Goal: Share content: Share content

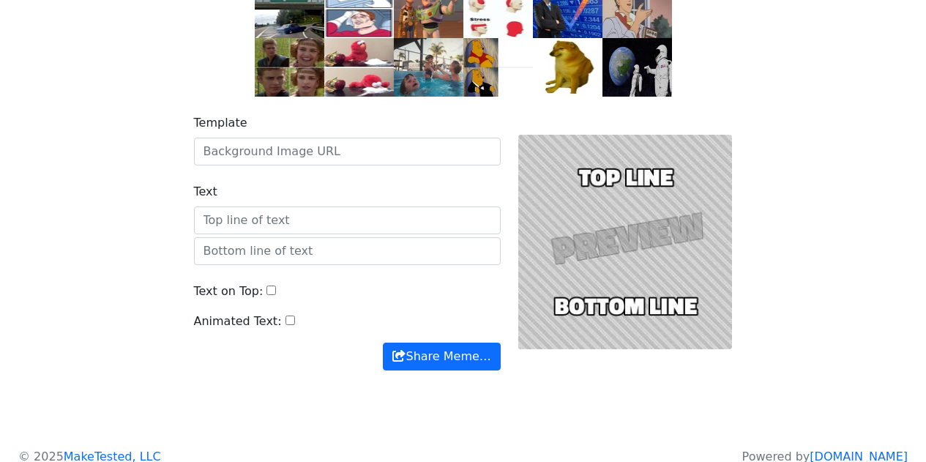
scroll to position [236, 0]
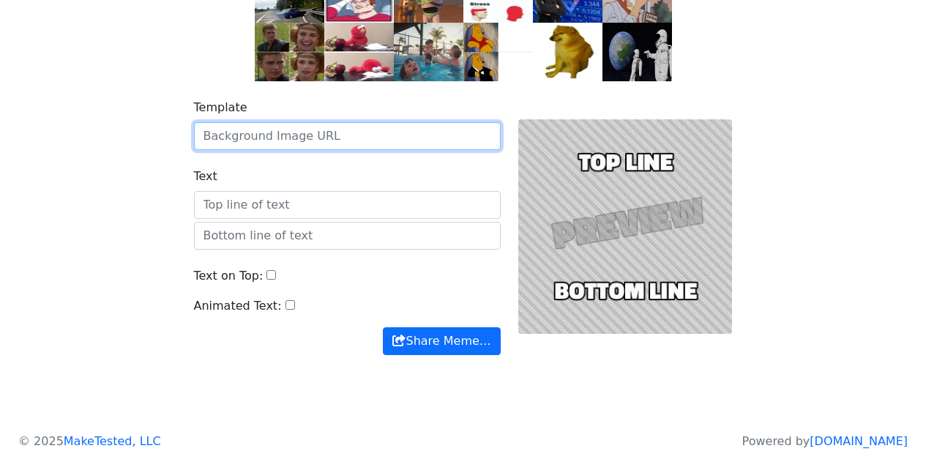
click at [342, 136] on input "Template" at bounding box center [347, 136] width 307 height 28
paste input "https://imgur.com/a/L24QTdU"
drag, startPoint x: 388, startPoint y: 142, endPoint x: 0, endPoint y: 138, distance: 388.0
click at [0, 138] on body "Meme Complete Search Live Slack Build a Custom Meme" at bounding box center [463, 99] width 926 height 668
paste input "VXJ5v3I"
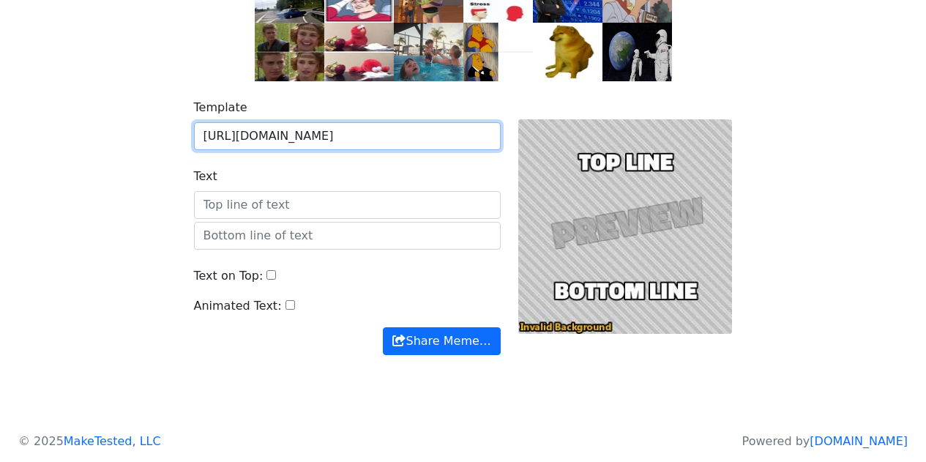
drag, startPoint x: 354, startPoint y: 139, endPoint x: 169, endPoint y: 127, distance: 185.6
click at [174, 127] on div "Template https://imgur.com/VXJ5v3I Text Text on Top: Animated Text: Share Meme……" at bounding box center [463, 235] width 835 height 309
paste input ".imgur.com/VXJ5v3I.gif"
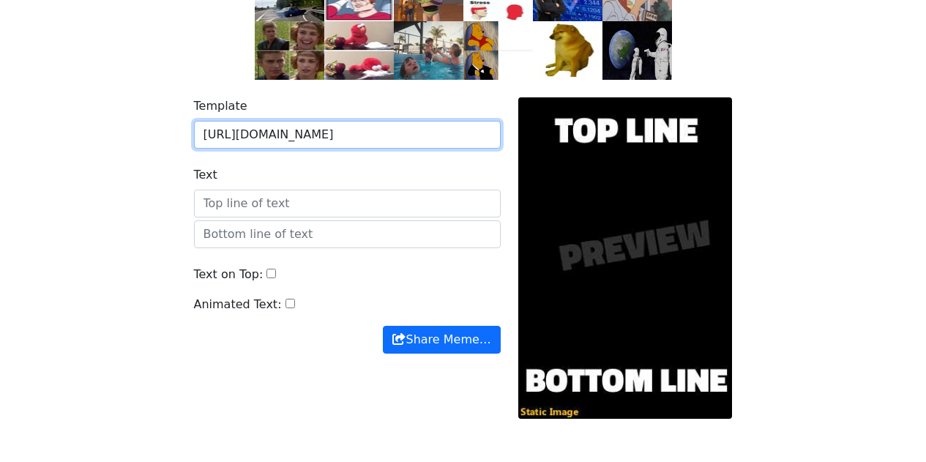
type input "https://i.imgur.com/VXJ5v3I.gif"
drag, startPoint x: 374, startPoint y: 146, endPoint x: 0, endPoint y: 157, distance: 374.3
click at [0, 155] on body "Meme Complete Search Live Slack Build a Custom Meme" at bounding box center [463, 130] width 926 height 733
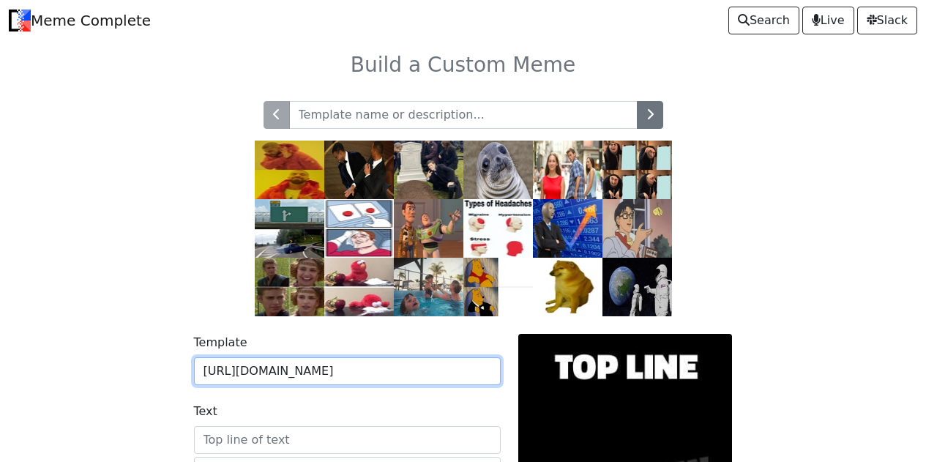
scroll to position [300, 0]
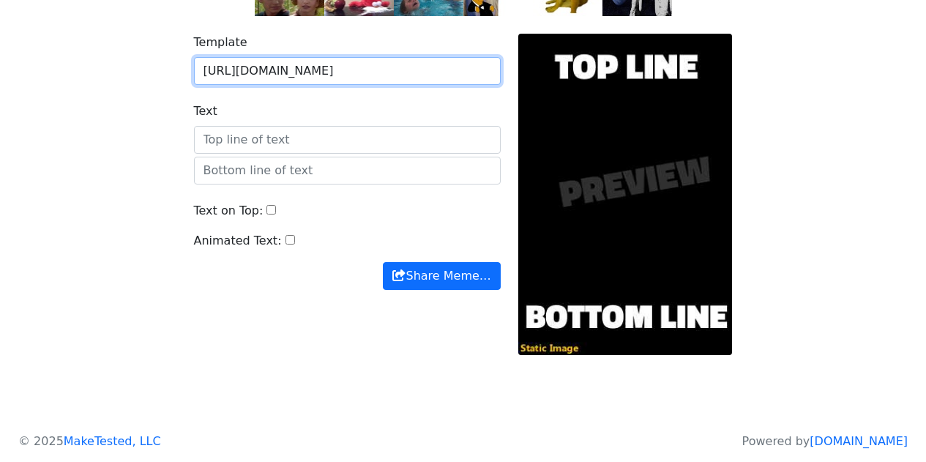
drag, startPoint x: 441, startPoint y: 78, endPoint x: 4, endPoint y: 22, distance: 440.6
click at [4, 22] on body "Meme Complete Search Live Slack Build a Custom Meme" at bounding box center [463, 66] width 926 height 733
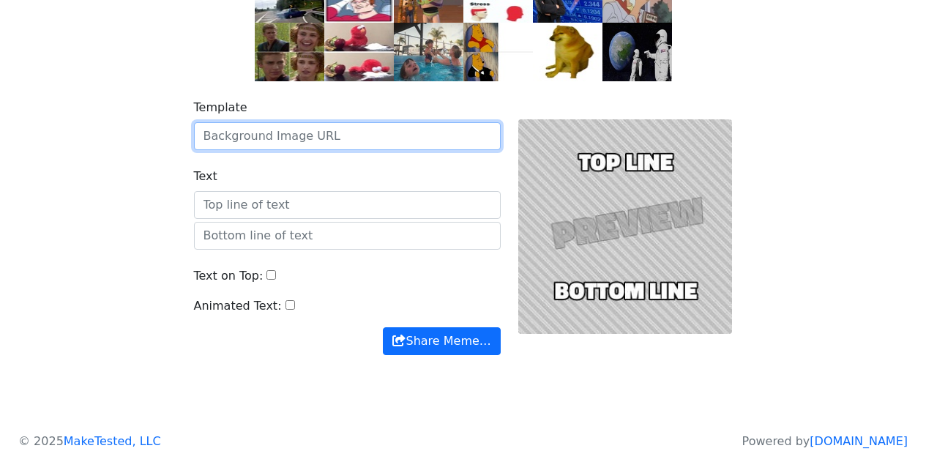
scroll to position [236, 0]
drag, startPoint x: 344, startPoint y: 135, endPoint x: 0, endPoint y: 135, distance: 344.1
click at [0, 135] on body "Meme Complete Search Live Slack Build a Custom Meme" at bounding box center [463, 99] width 926 height 668
paste input "https://imgur.com/a/L24QTdU"
drag, startPoint x: 389, startPoint y: 128, endPoint x: 0, endPoint y: 88, distance: 391.6
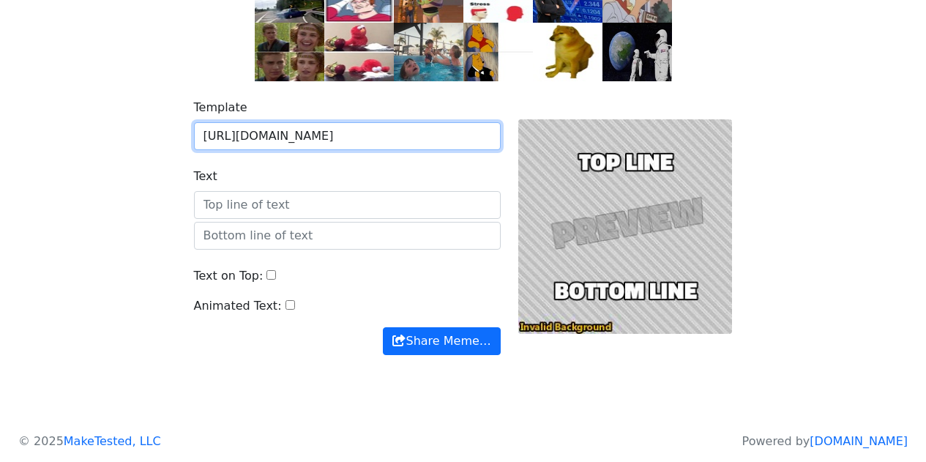
click at [0, 90] on body "Meme Complete Search Live Slack Build a Custom Meme" at bounding box center [463, 99] width 926 height 668
paste input ".imgur.com/VXJ5v3I.gif"
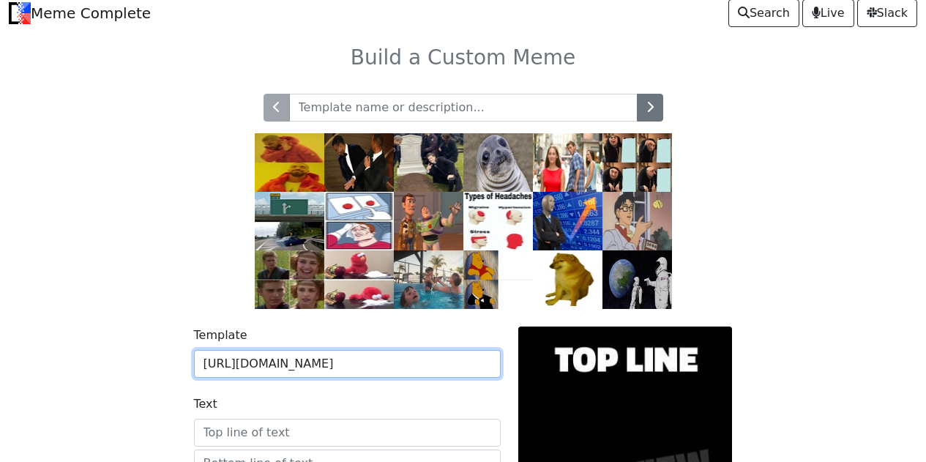
scroll to position [227, 0]
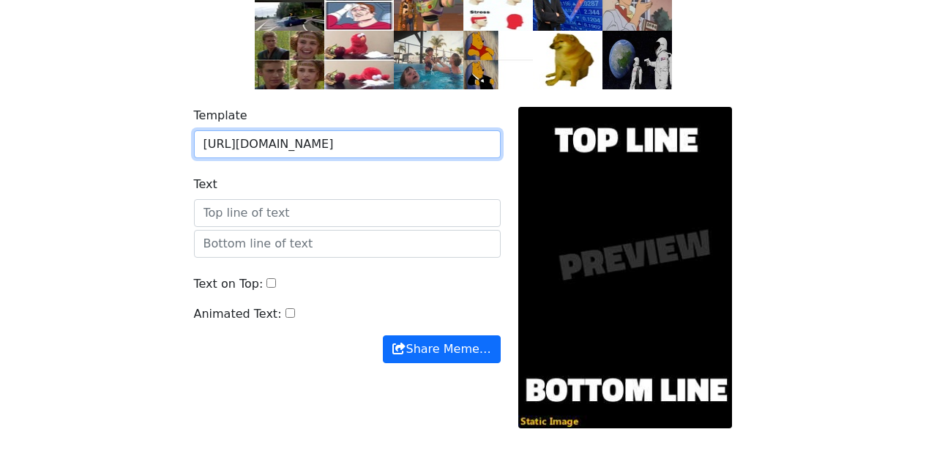
type input "https://i.imgur.com/VXJ5v3I.gif"
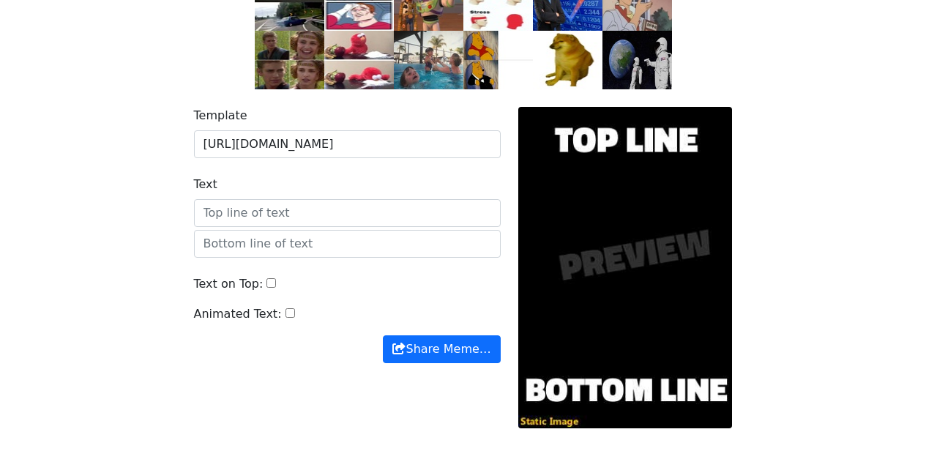
click at [478, 329] on div "Animated Text:" at bounding box center [347, 320] width 307 height 30
click at [474, 350] on button "Share Meme…" at bounding box center [441, 349] width 117 height 28
